Goal: Navigation & Orientation: Find specific page/section

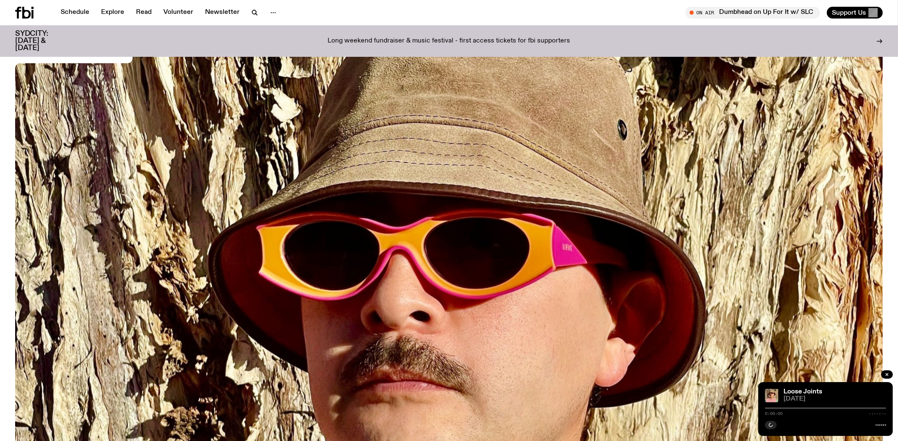
scroll to position [83, 0]
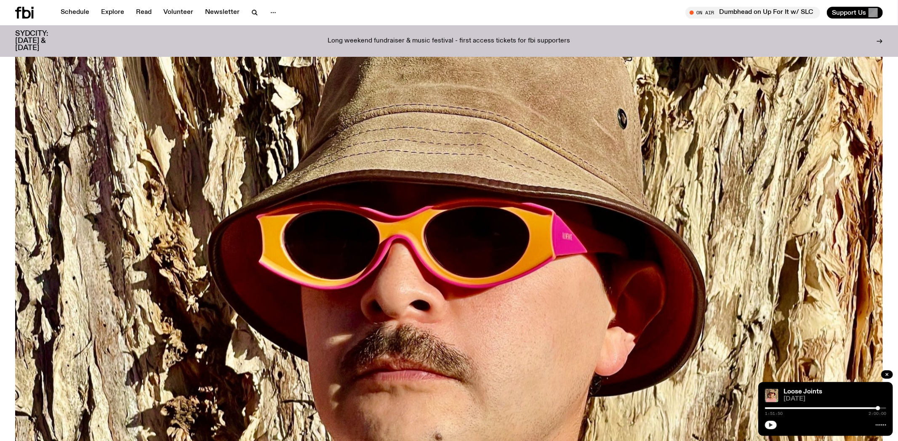
click at [774, 422] on button "button" at bounding box center [771, 425] width 12 height 8
click at [74, 11] on link "Schedule" at bounding box center [75, 13] width 39 height 12
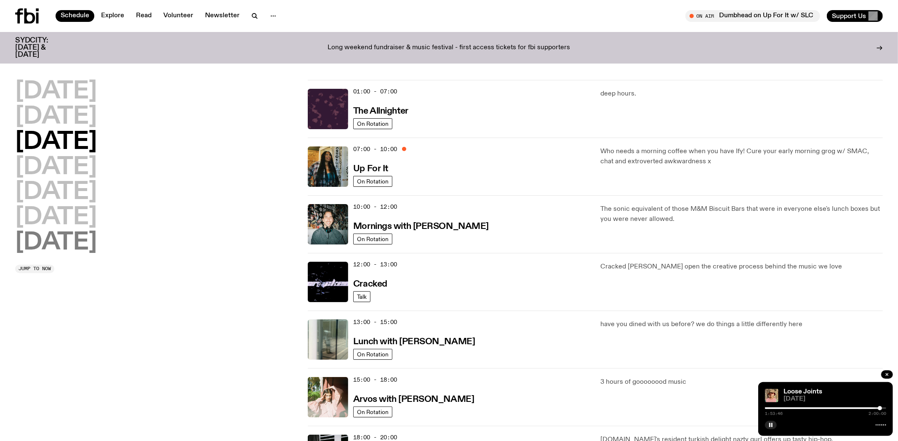
click at [61, 249] on h2 "[DATE]" at bounding box center [56, 243] width 82 height 24
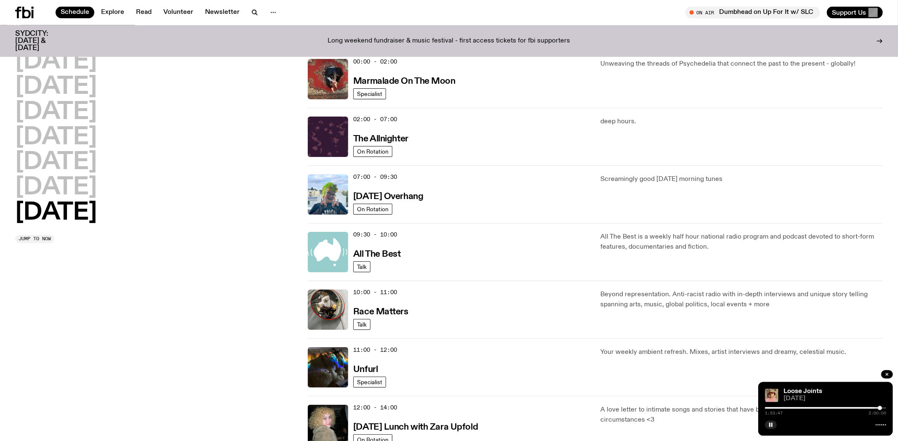
scroll to position [244, 0]
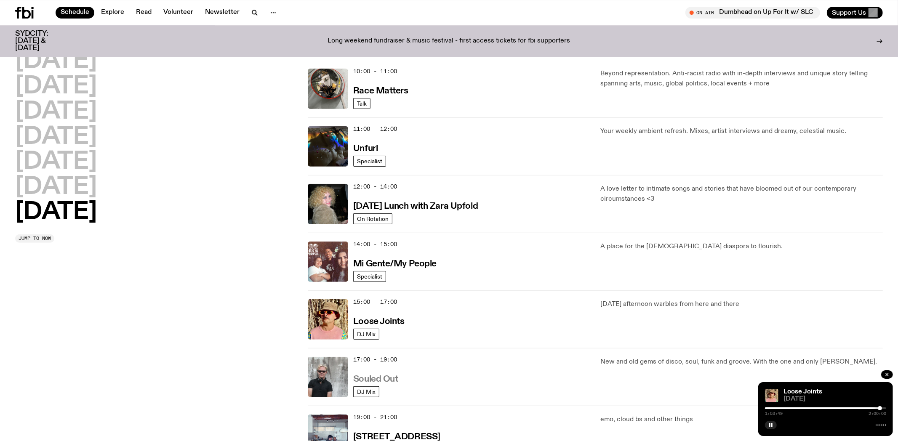
click at [365, 380] on h3 "Souled Out" at bounding box center [375, 379] width 45 height 9
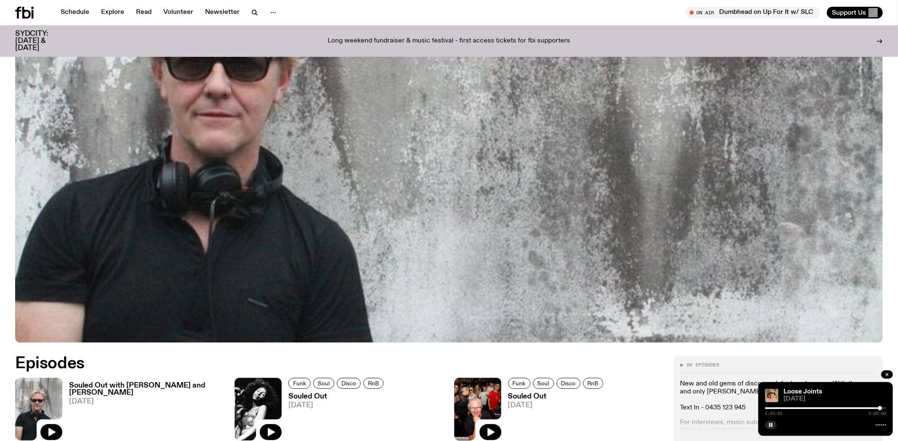
scroll to position [442, 0]
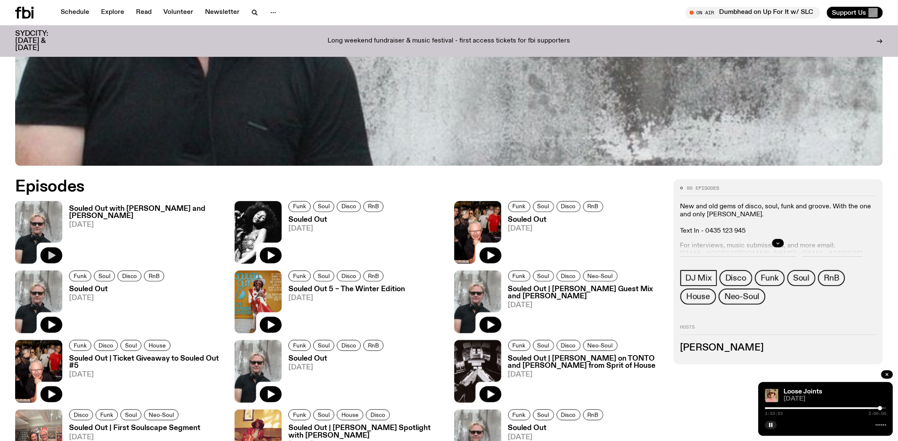
click at [51, 257] on icon "button" at bounding box center [51, 255] width 7 height 8
